Goal: Information Seeking & Learning: Learn about a topic

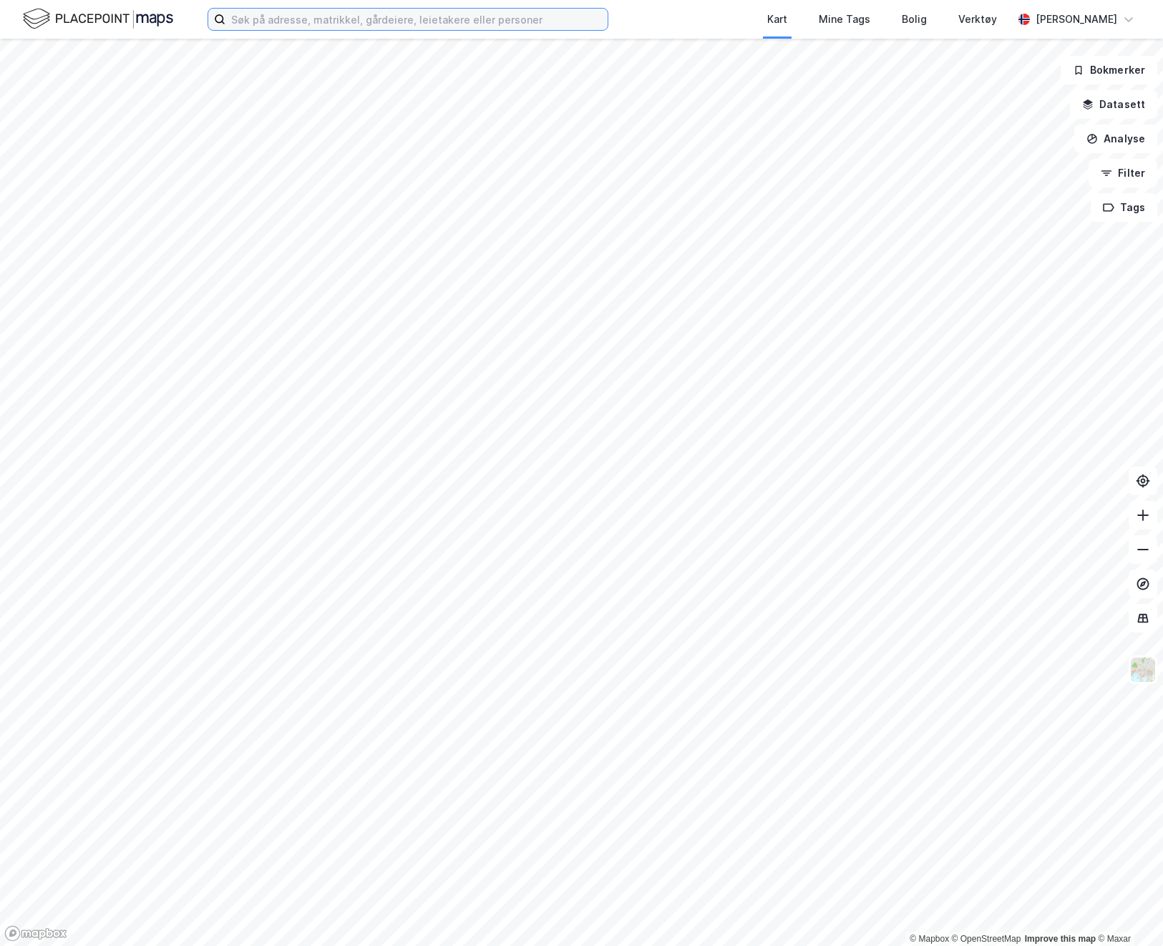
click at [319, 26] on input at bounding box center [416, 19] width 382 height 21
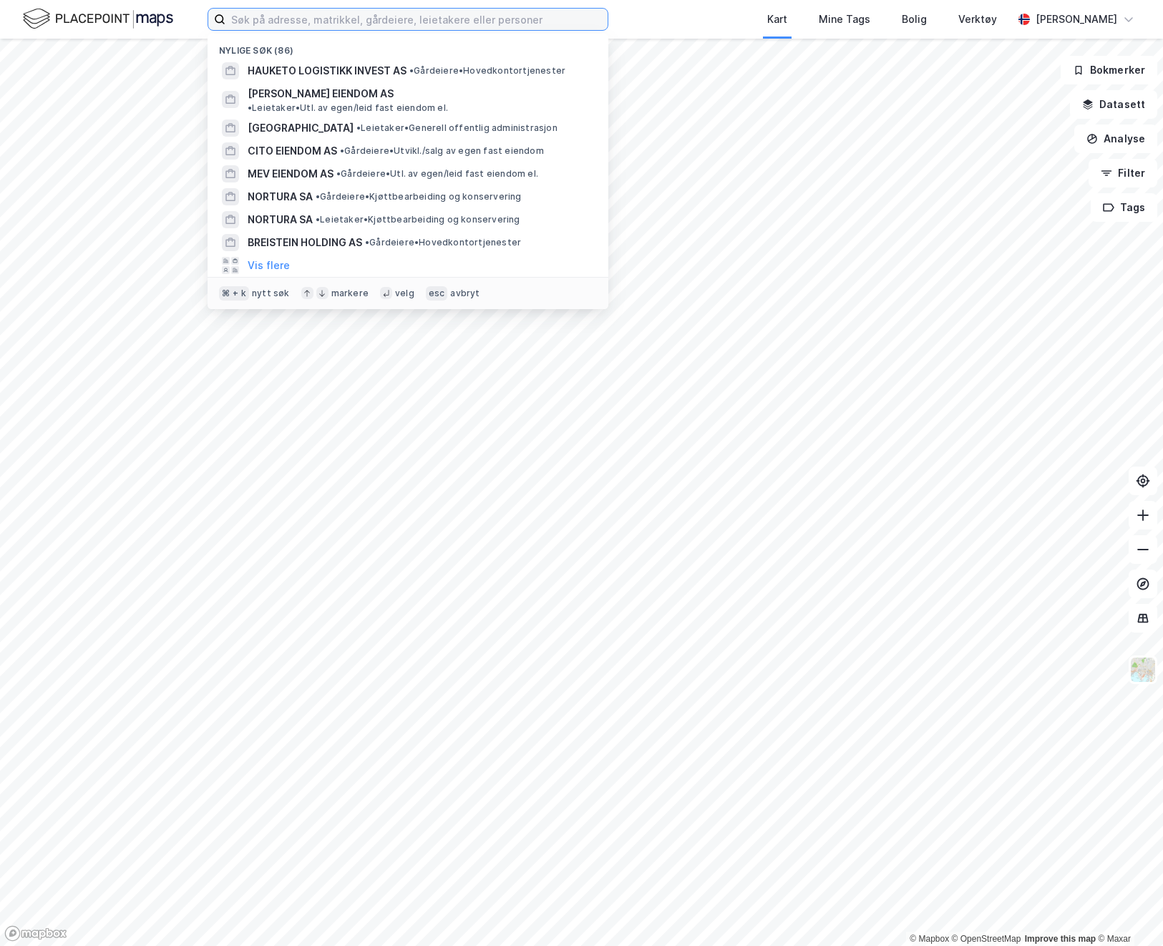
paste input "[STREET_ADDRESS]"
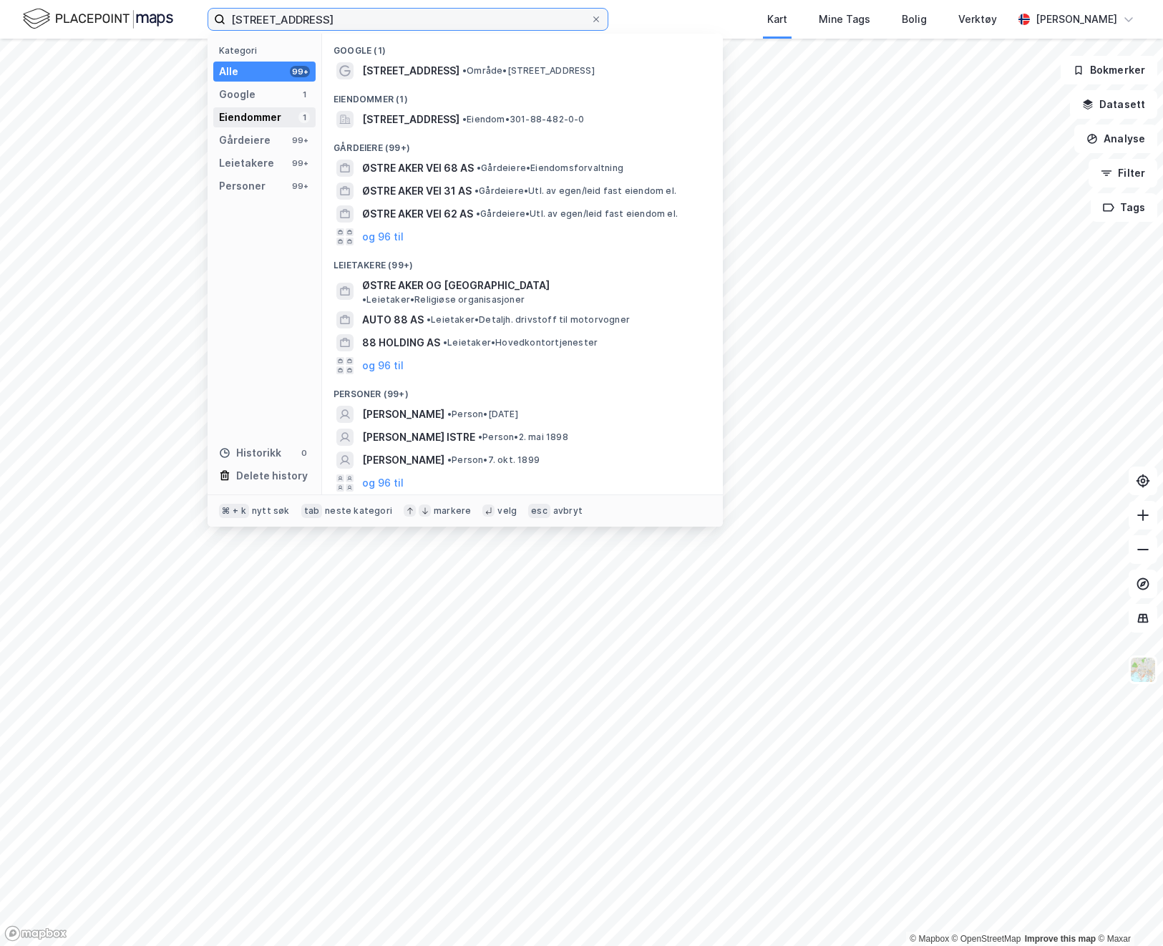
type input "[STREET_ADDRESS]"
click at [230, 119] on div "Eiendommer" at bounding box center [250, 117] width 62 height 17
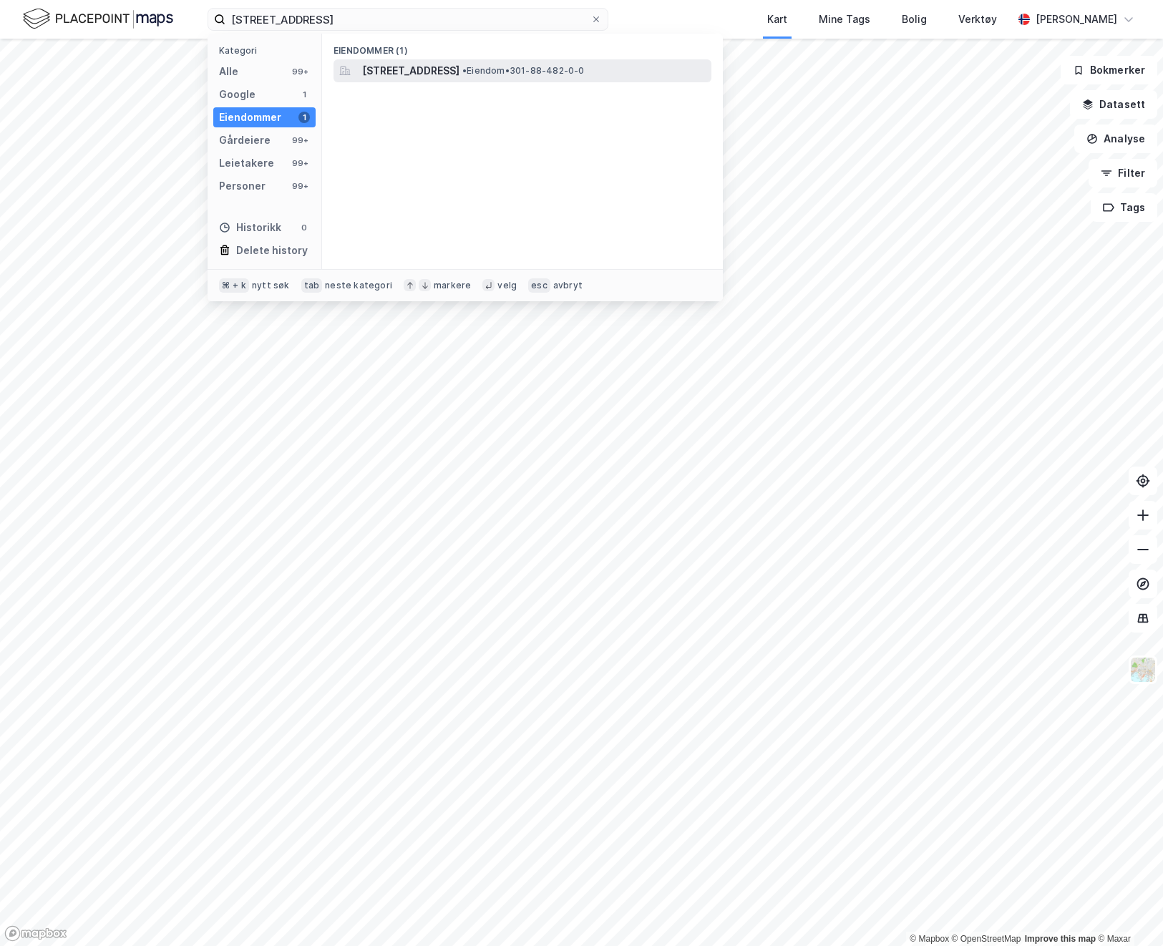
click at [446, 67] on span "[STREET_ADDRESS]" at bounding box center [410, 70] width 97 height 17
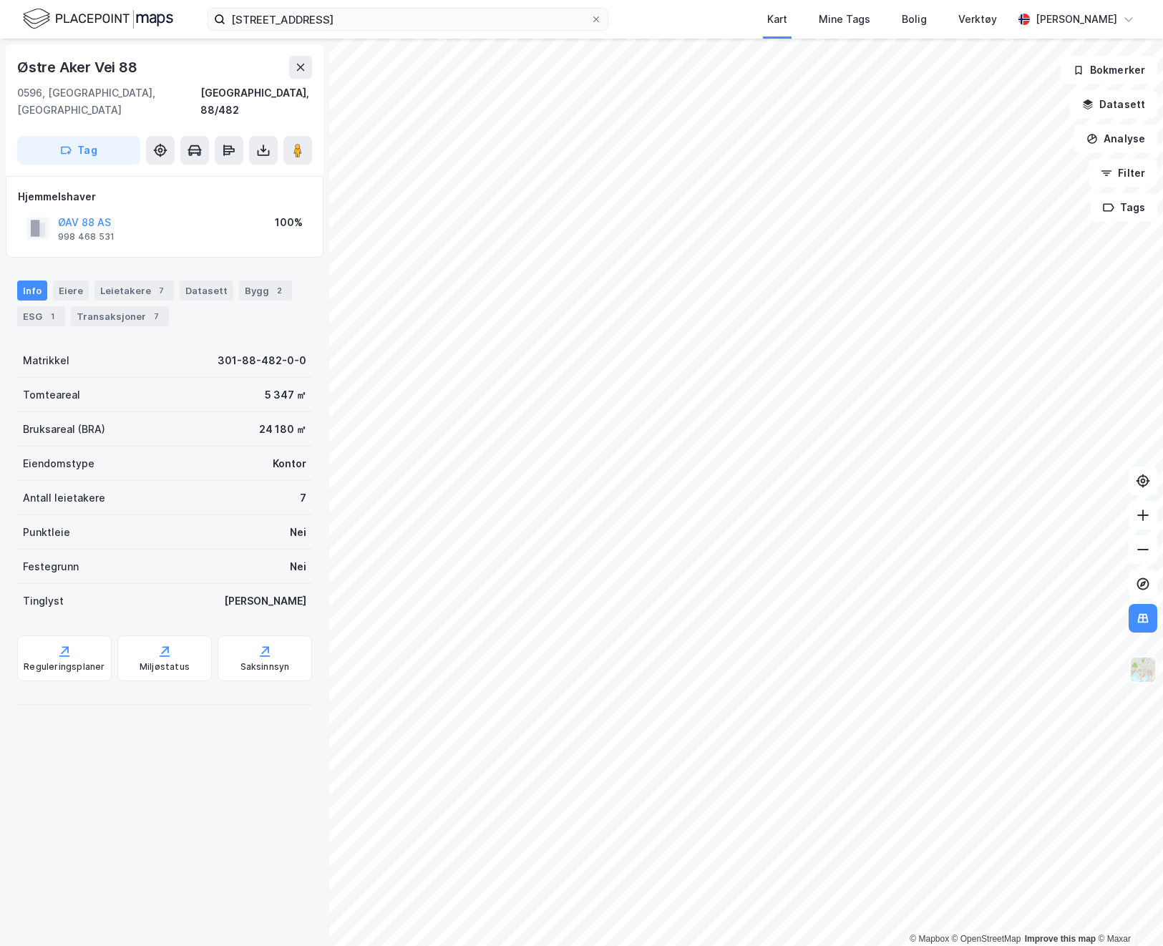
click at [1142, 662] on img at bounding box center [1142, 669] width 27 height 27
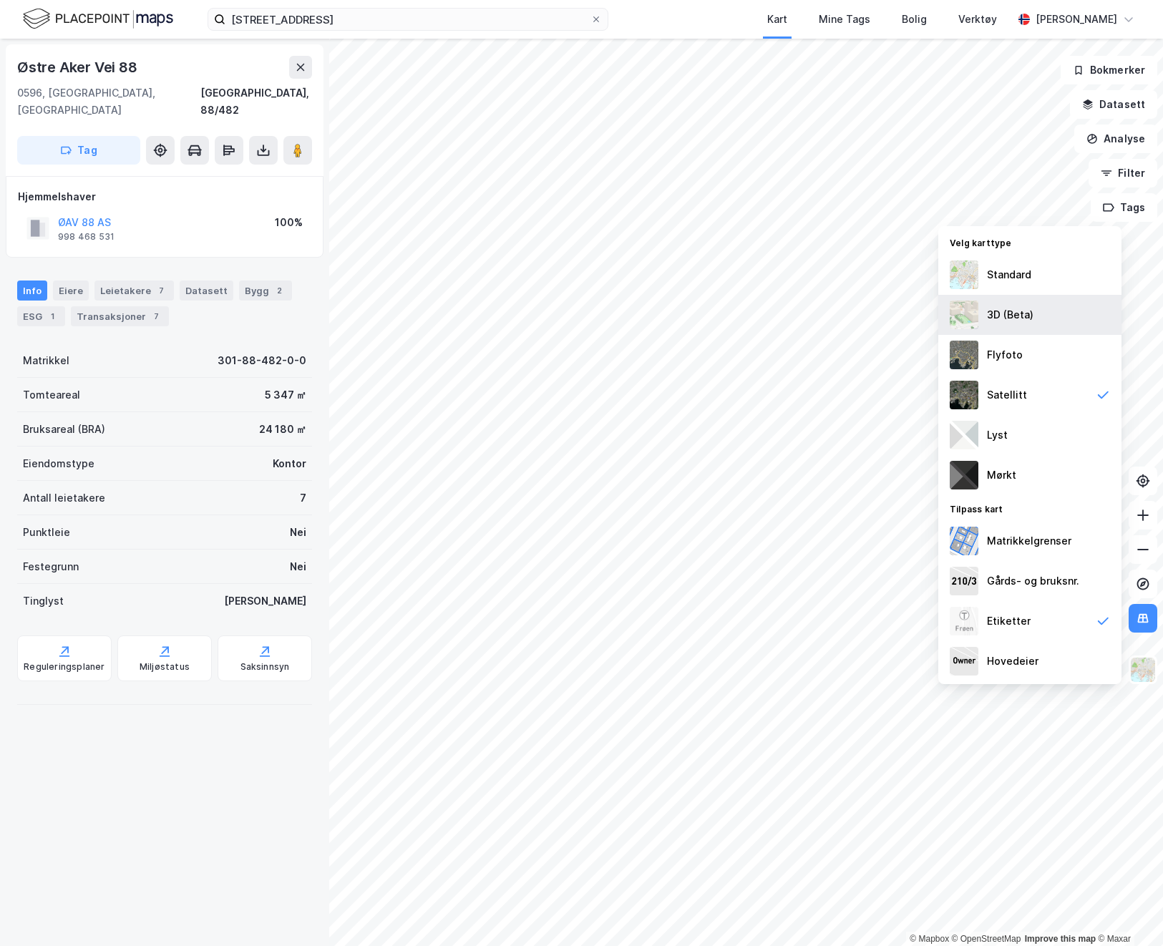
click at [979, 301] on div "3D (Beta)" at bounding box center [1029, 315] width 183 height 40
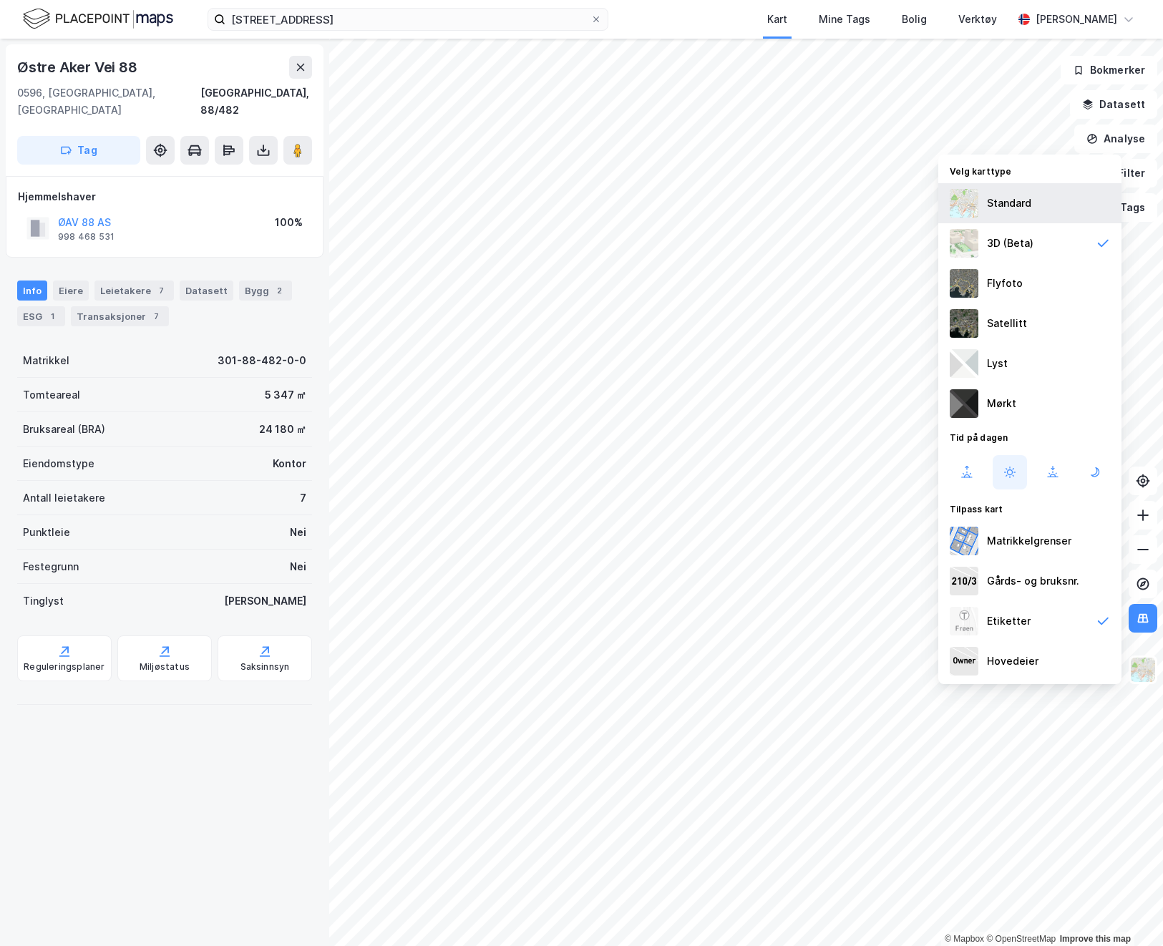
click at [973, 205] on img at bounding box center [963, 203] width 29 height 29
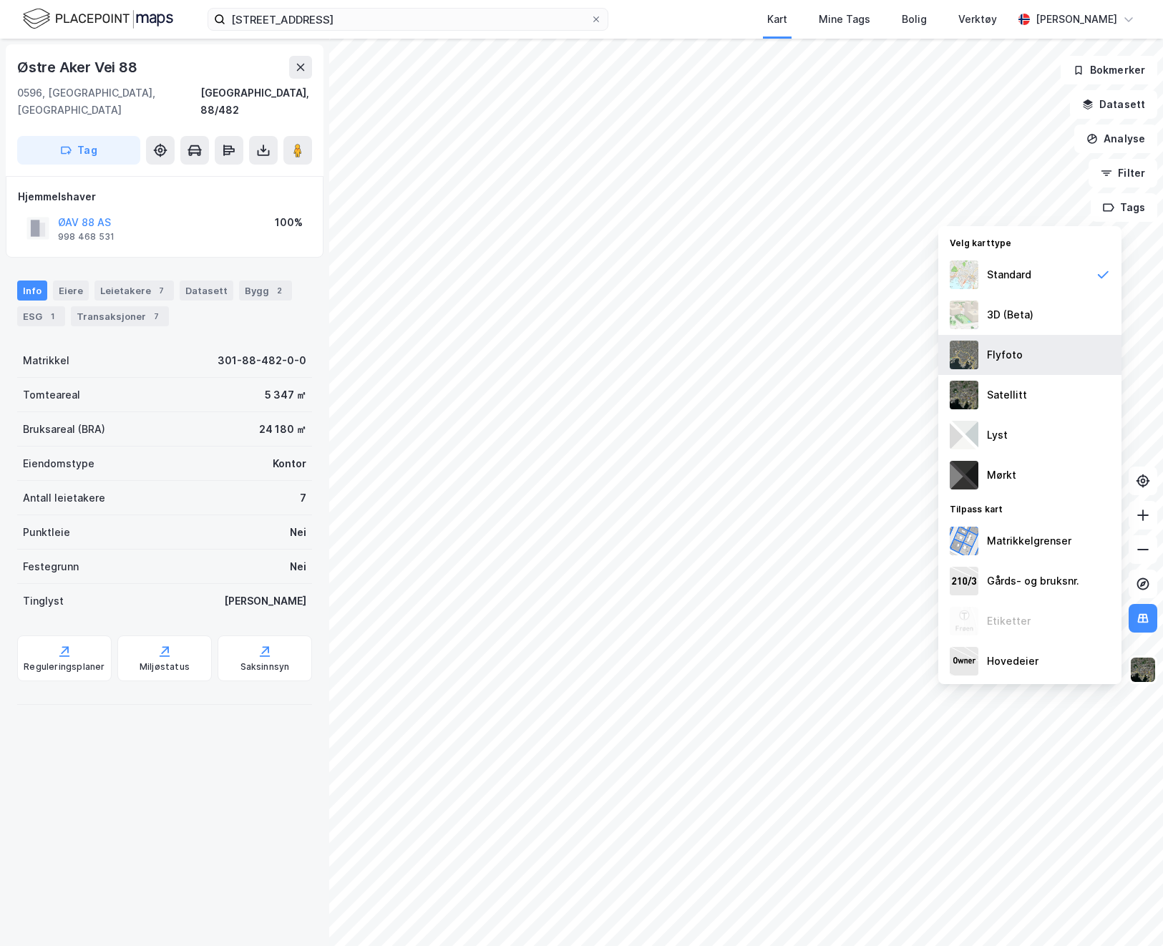
click at [964, 348] on img at bounding box center [963, 355] width 29 height 29
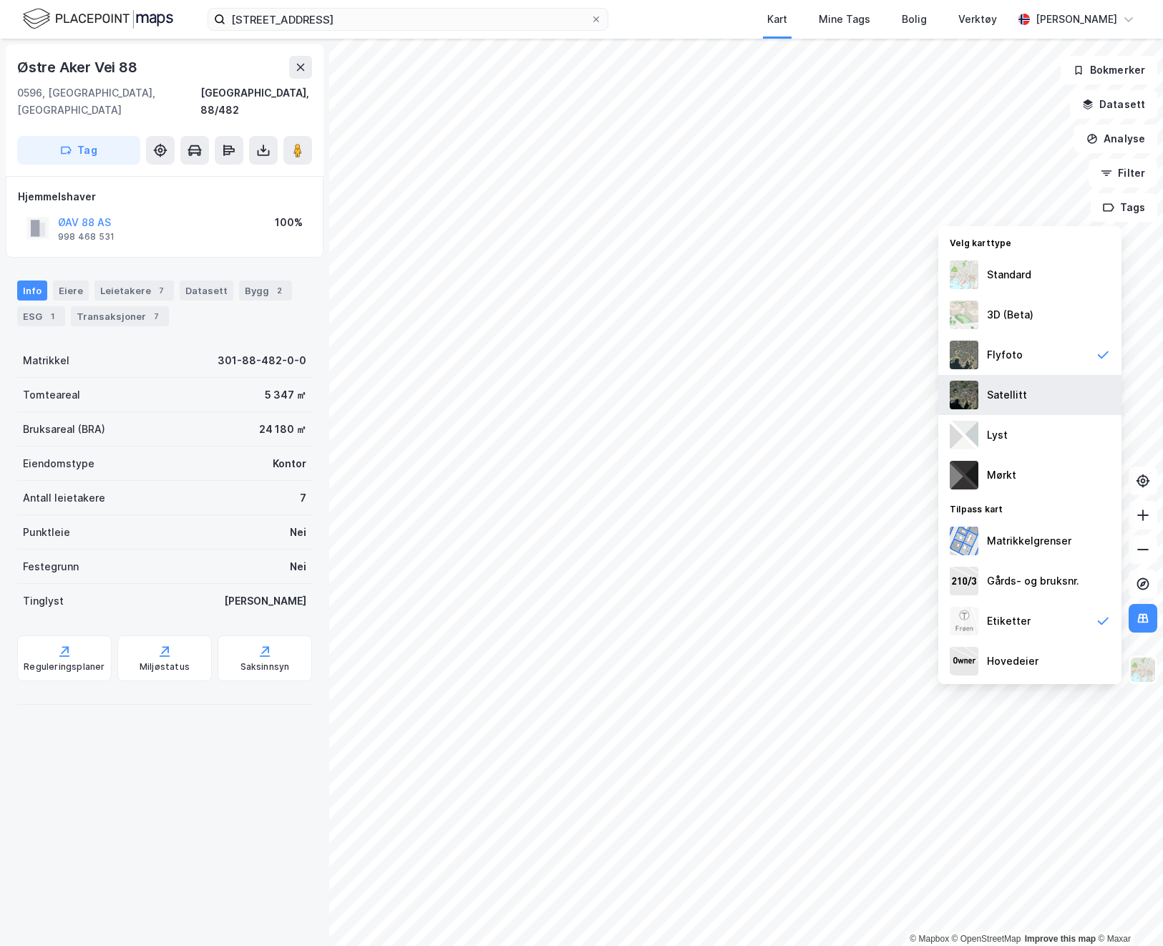
click at [971, 388] on img at bounding box center [963, 395] width 29 height 29
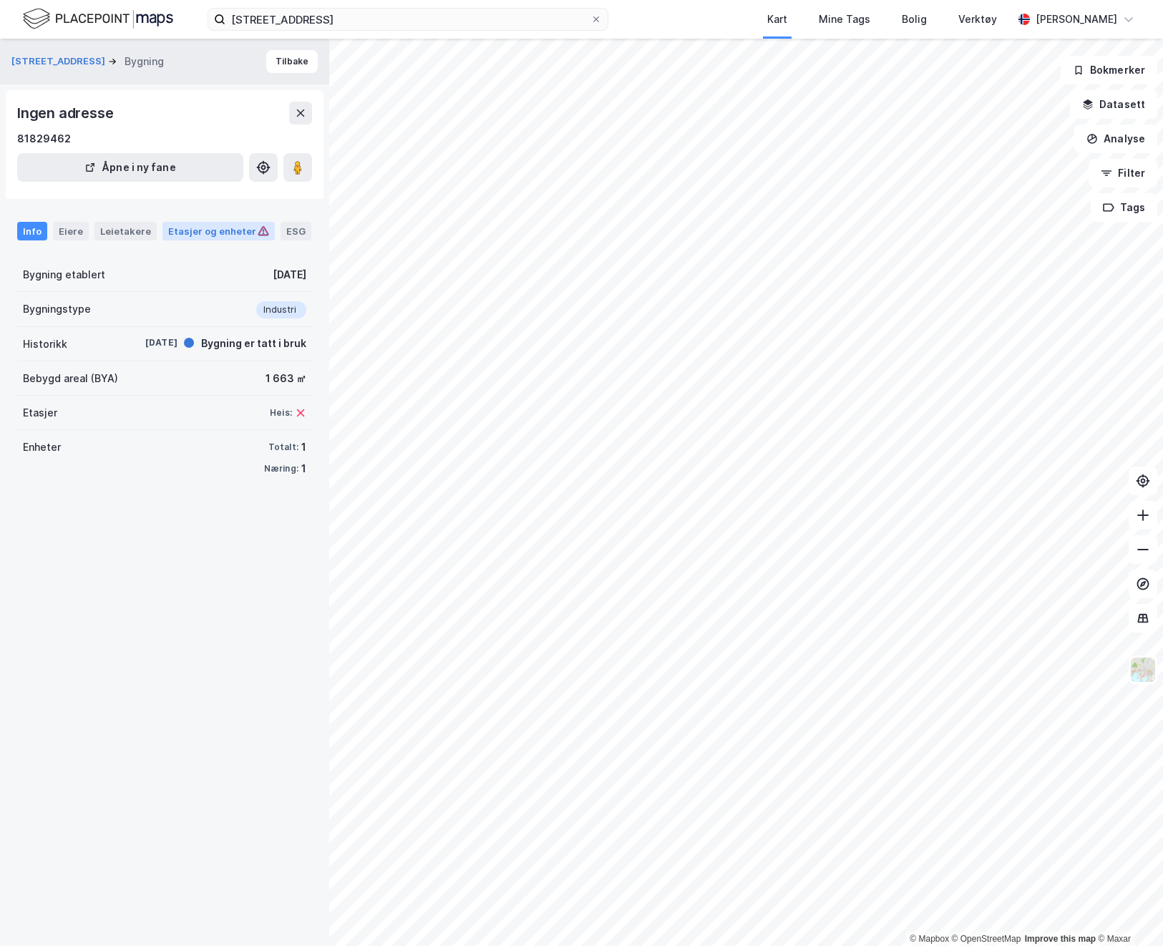
click at [217, 235] on div "Etasjer og enheter" at bounding box center [218, 231] width 101 height 13
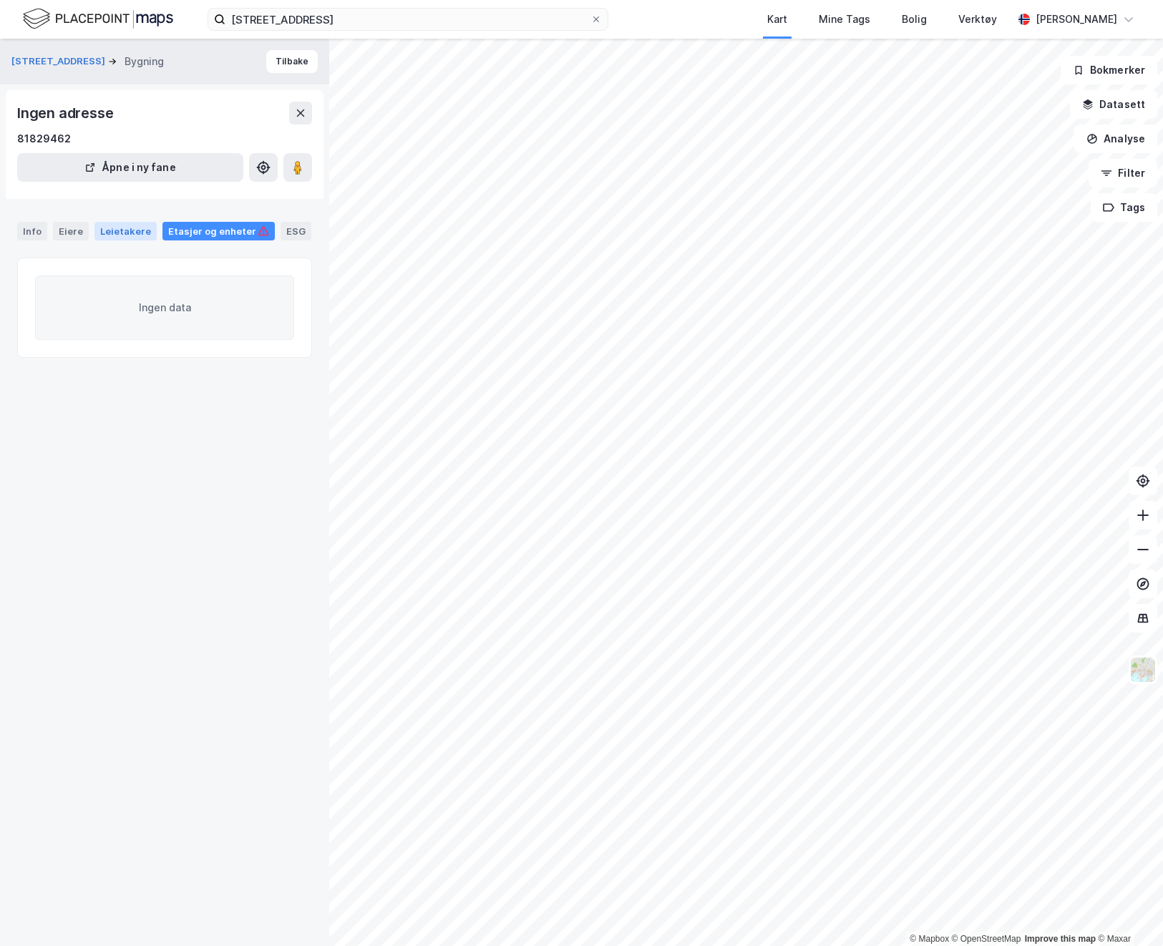
click at [114, 231] on div "Leietakere" at bounding box center [125, 231] width 62 height 19
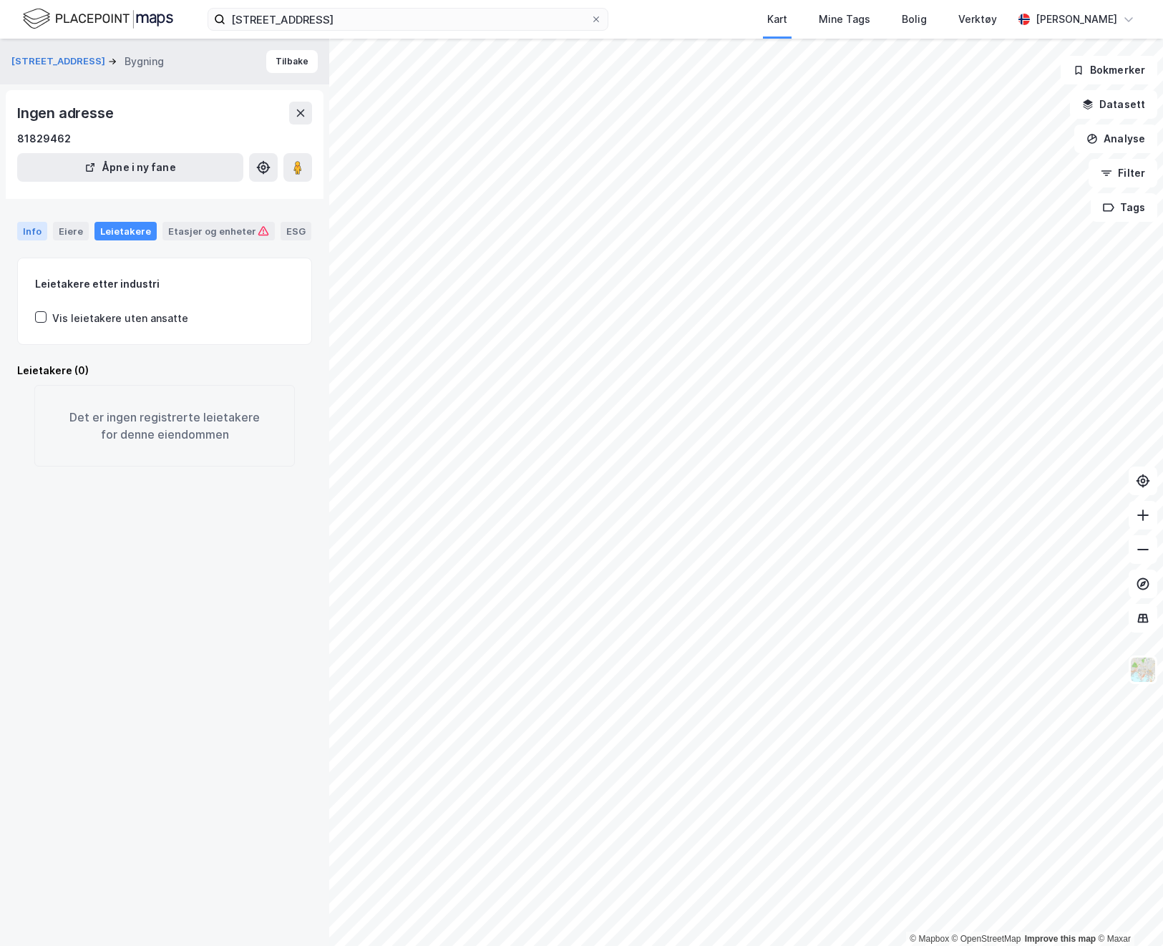
click at [26, 233] on div "Info" at bounding box center [32, 231] width 30 height 19
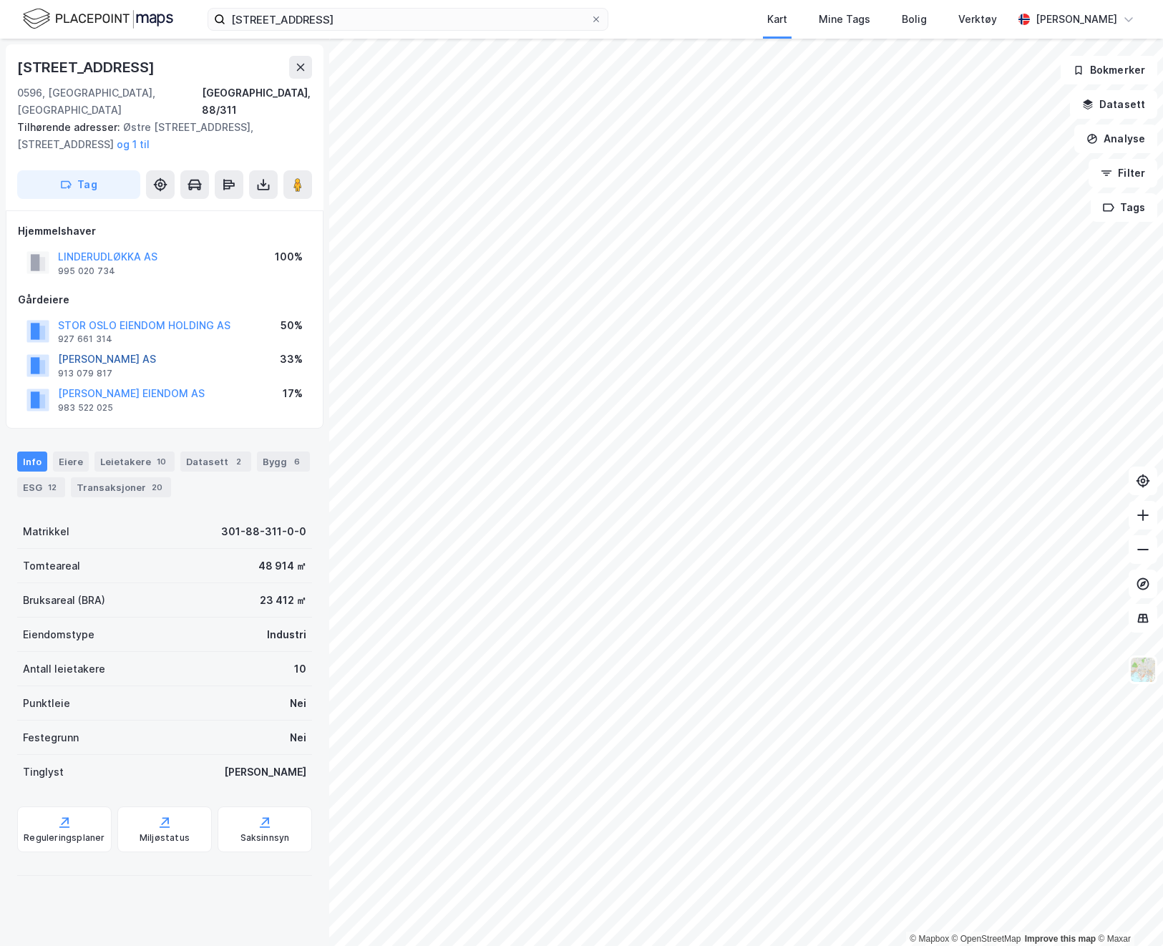
click at [0, 0] on button "JENSEN BRØDR AS" at bounding box center [0, 0] width 0 height 0
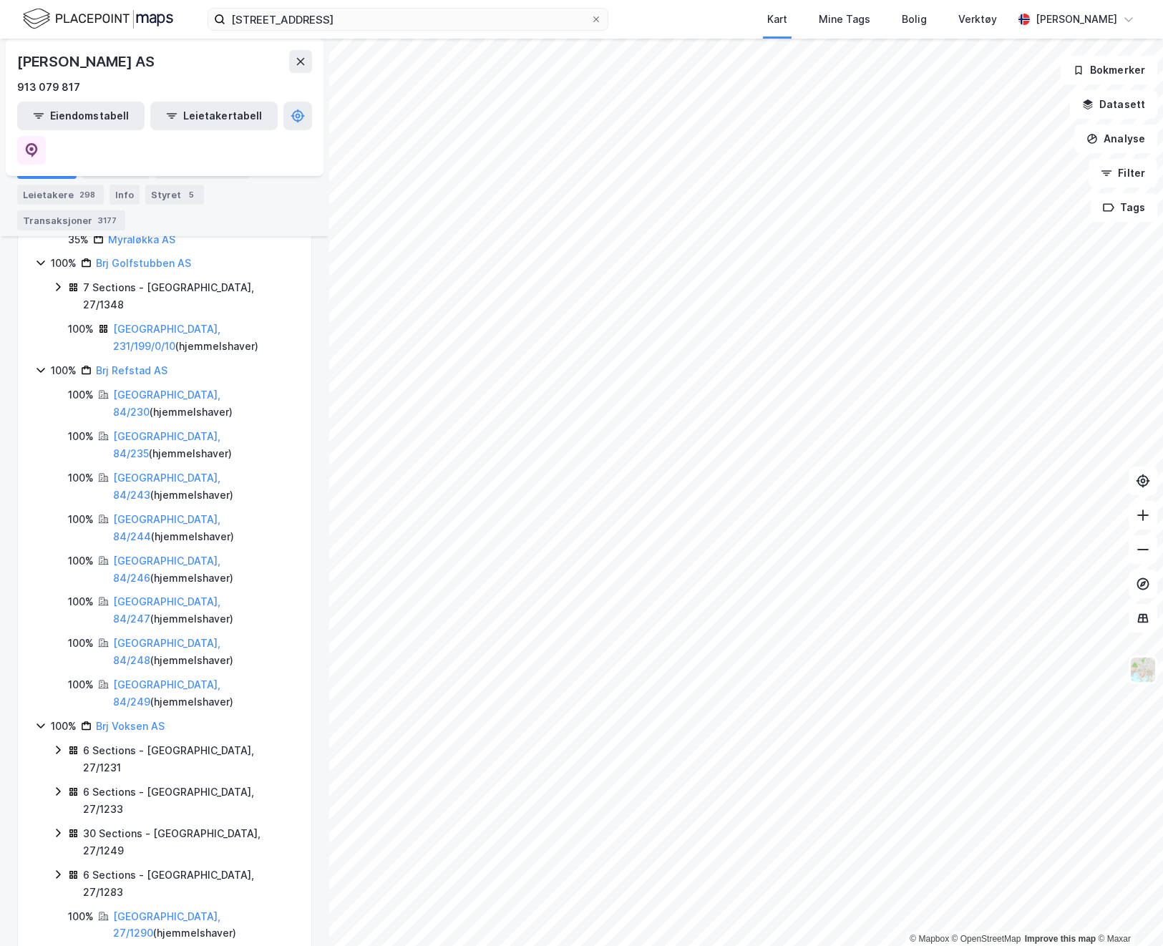
scroll to position [354, 0]
